Goal: Information Seeking & Learning: Learn about a topic

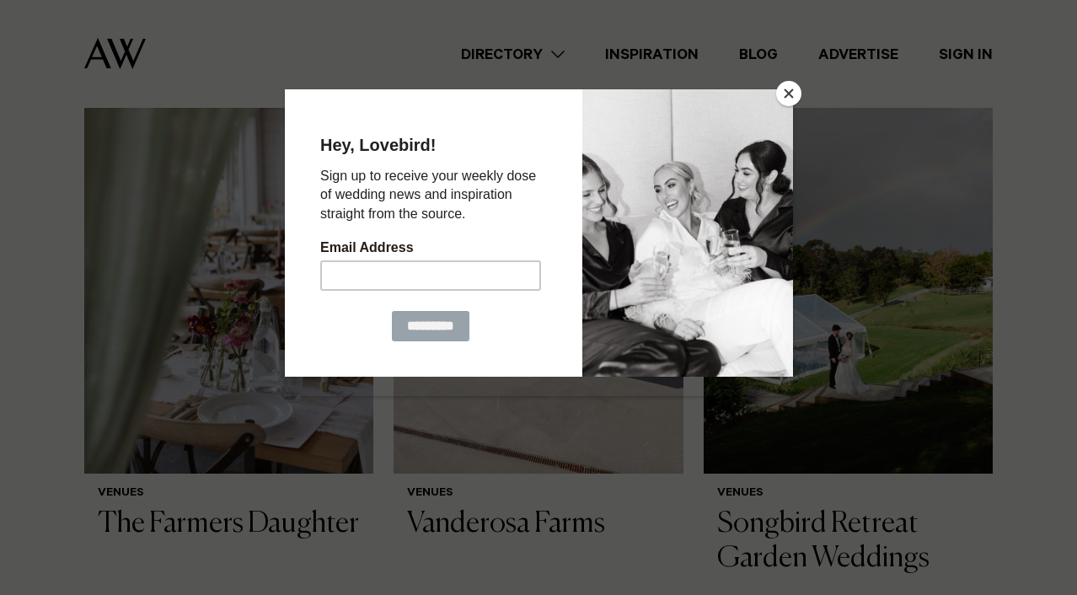
scroll to position [323, 0]
click at [786, 99] on button "Close" at bounding box center [788, 93] width 25 height 25
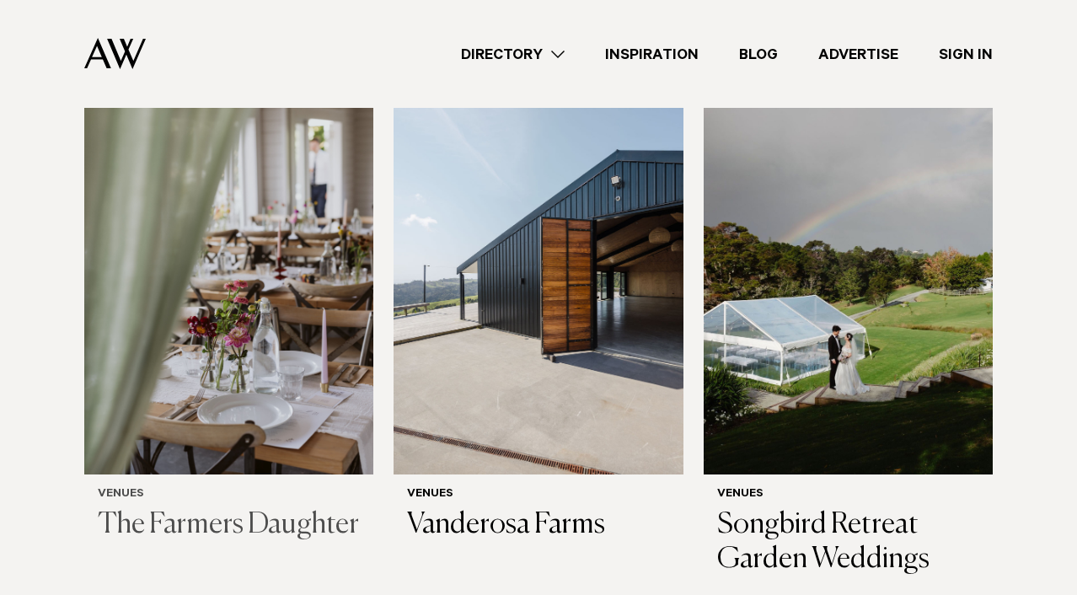
click at [264, 361] on img at bounding box center [228, 280] width 289 height 389
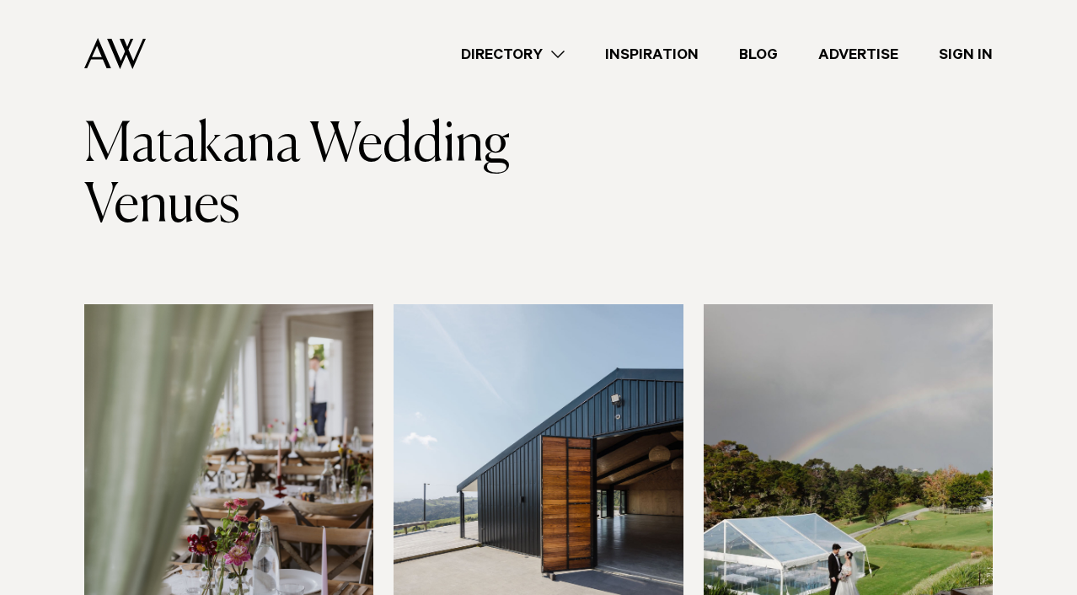
scroll to position [0, 0]
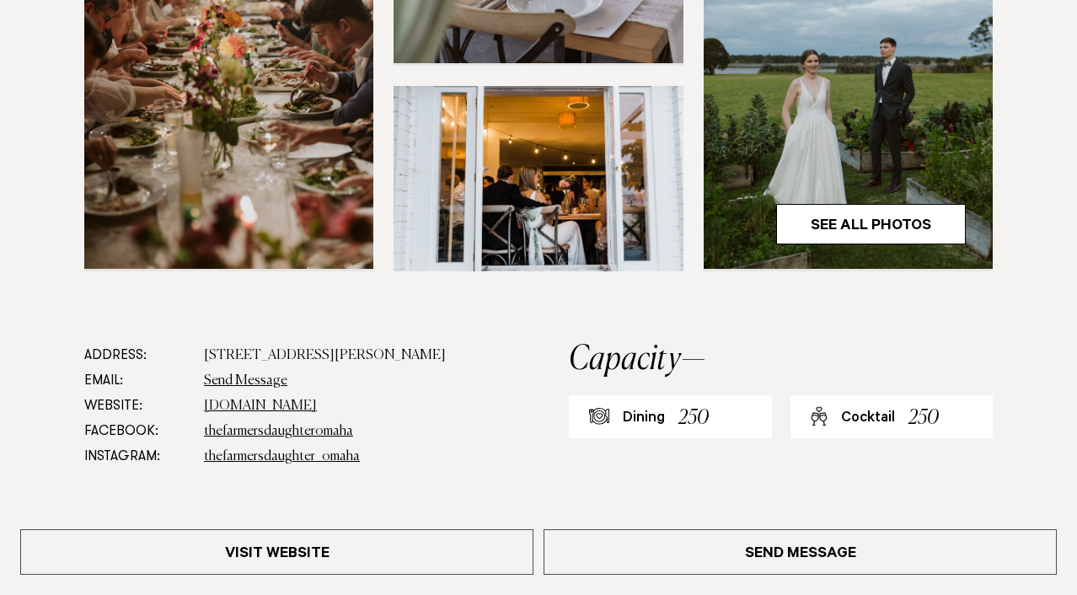
scroll to position [631, 0]
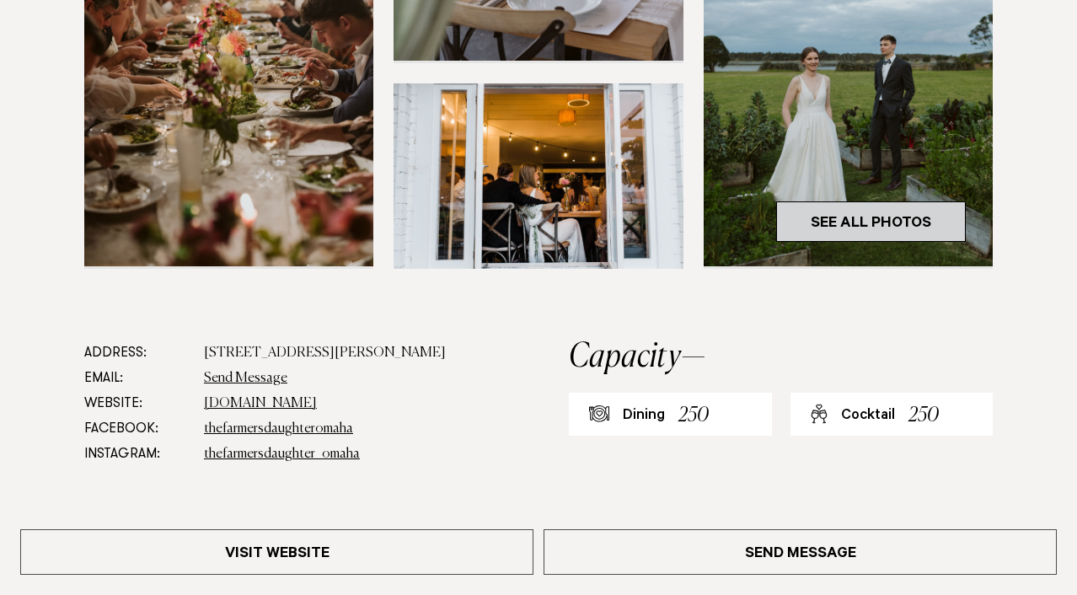
click at [881, 217] on link "See All Photos" at bounding box center [871, 222] width 190 height 40
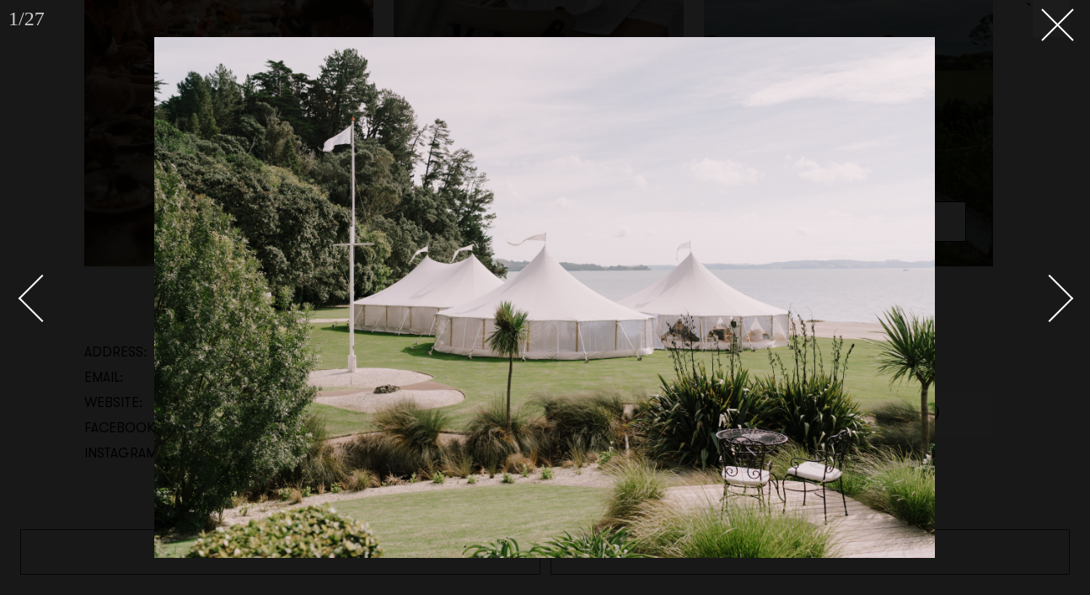
click at [1068, 309] on link at bounding box center [1040, 297] width 59 height 84
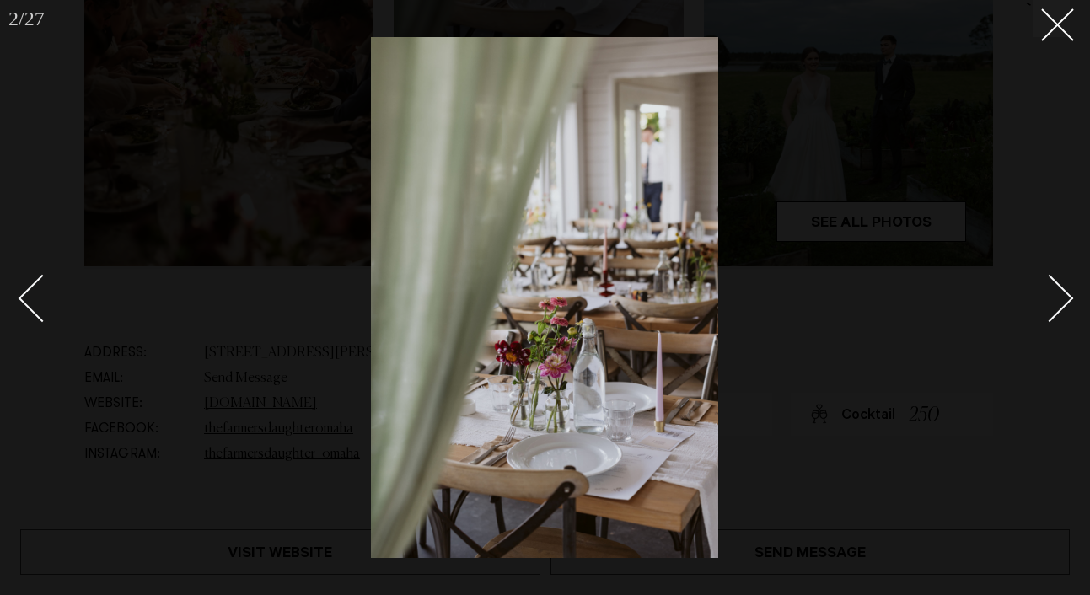
click at [1068, 309] on link at bounding box center [1040, 297] width 59 height 84
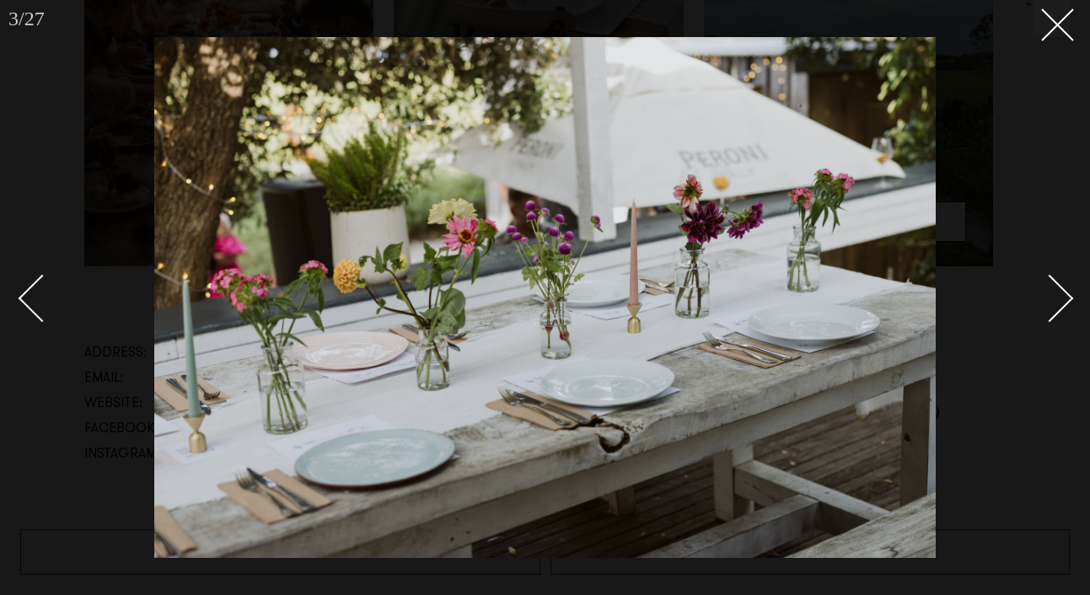
click at [1068, 309] on link at bounding box center [1040, 297] width 59 height 84
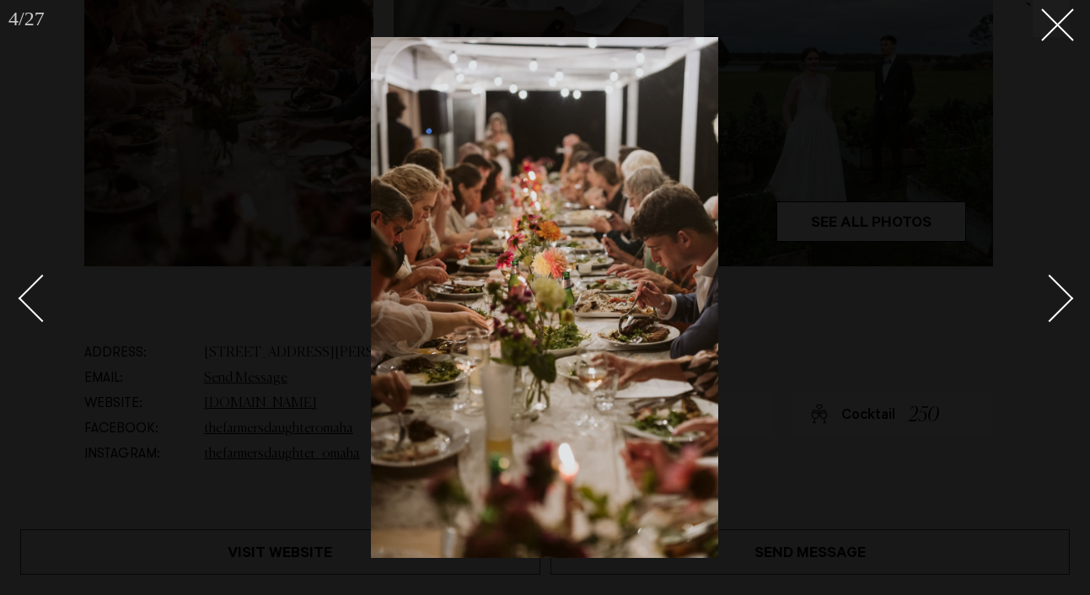
click at [1068, 309] on link at bounding box center [1040, 297] width 59 height 84
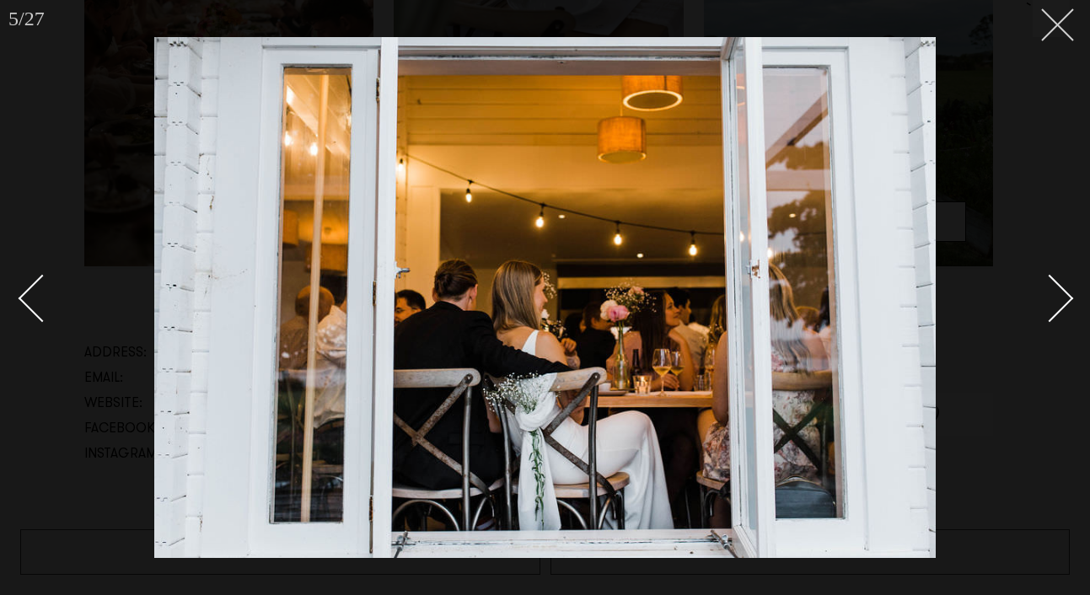
click at [1064, 36] on button at bounding box center [1051, 18] width 37 height 37
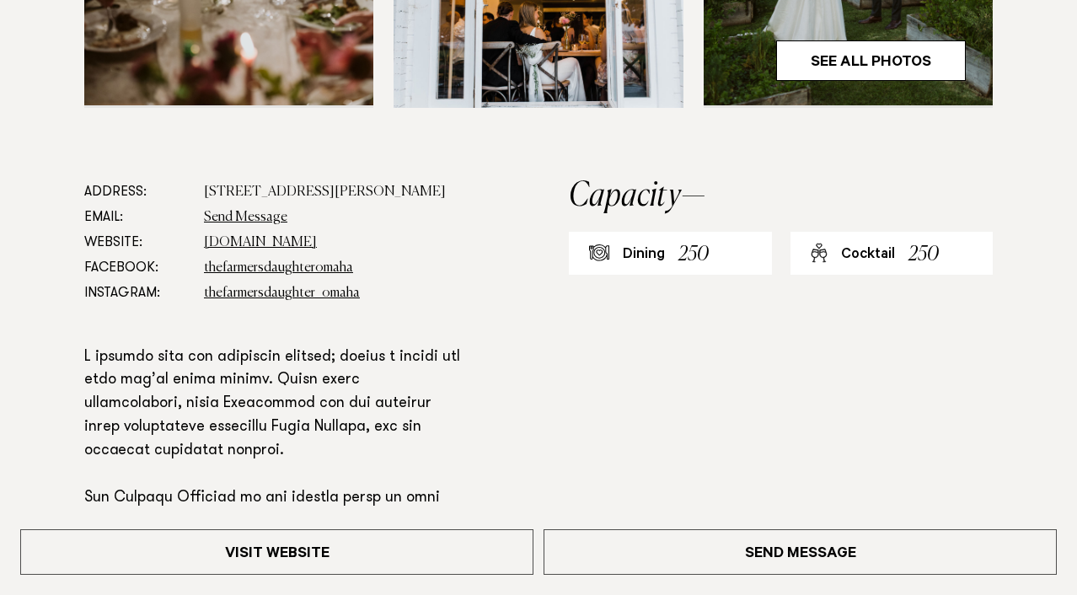
scroll to position [1024, 0]
